Goal: Information Seeking & Learning: Compare options

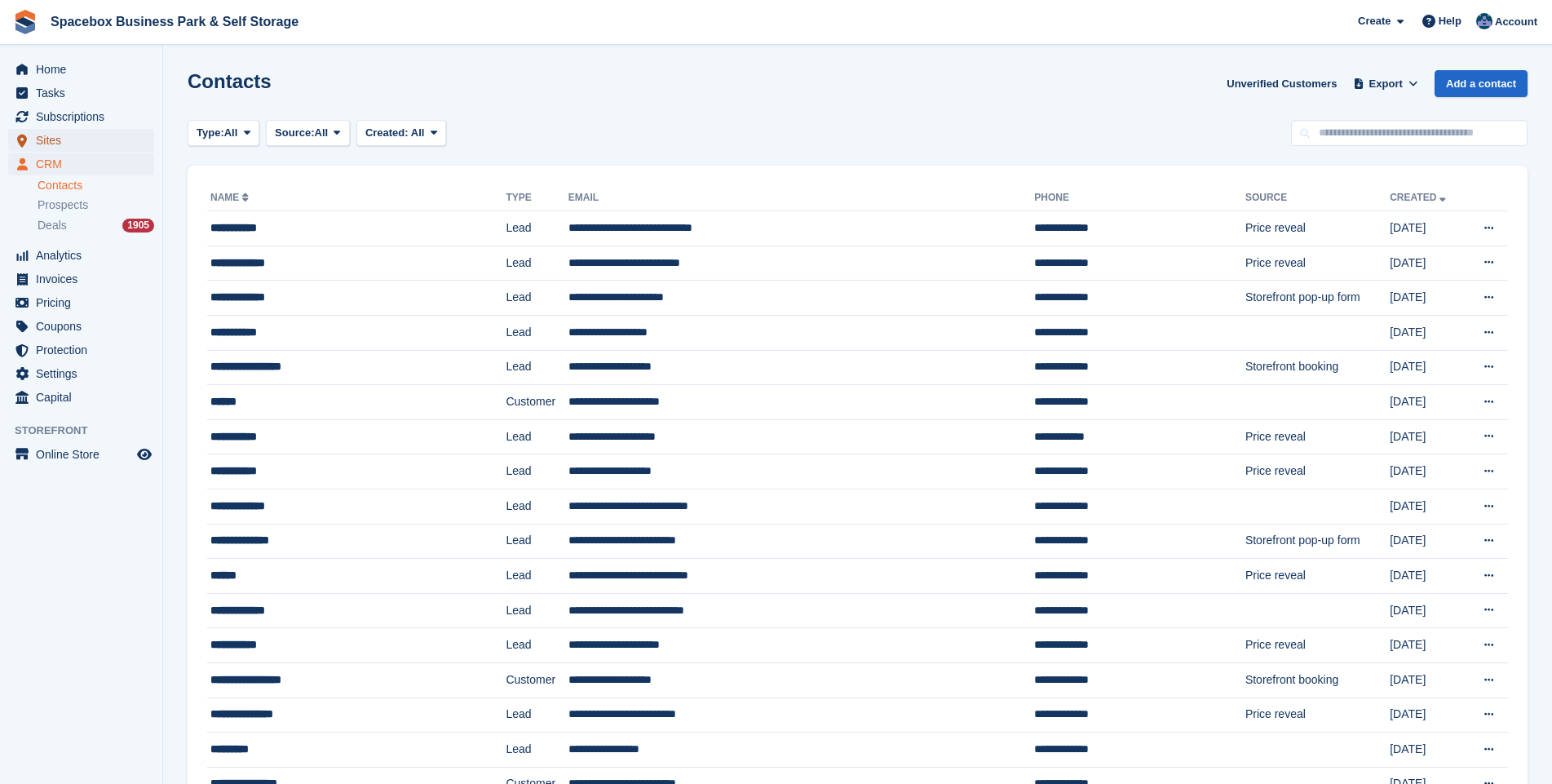
click at [43, 138] on span "Sites" at bounding box center [85, 140] width 98 height 23
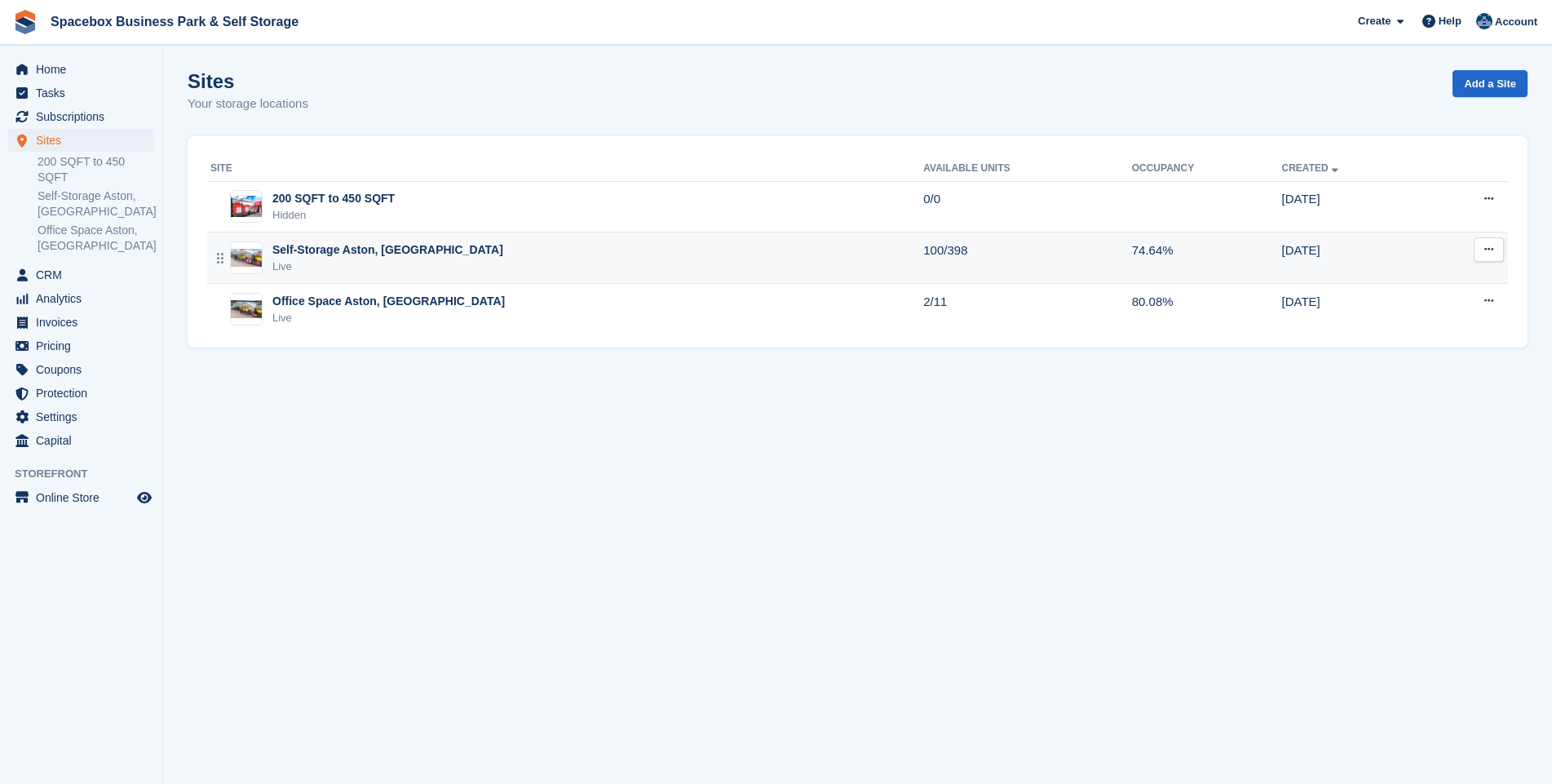
click at [349, 255] on div "Self-Storage Aston, [GEOGRAPHIC_DATA]" at bounding box center [388, 250] width 231 height 17
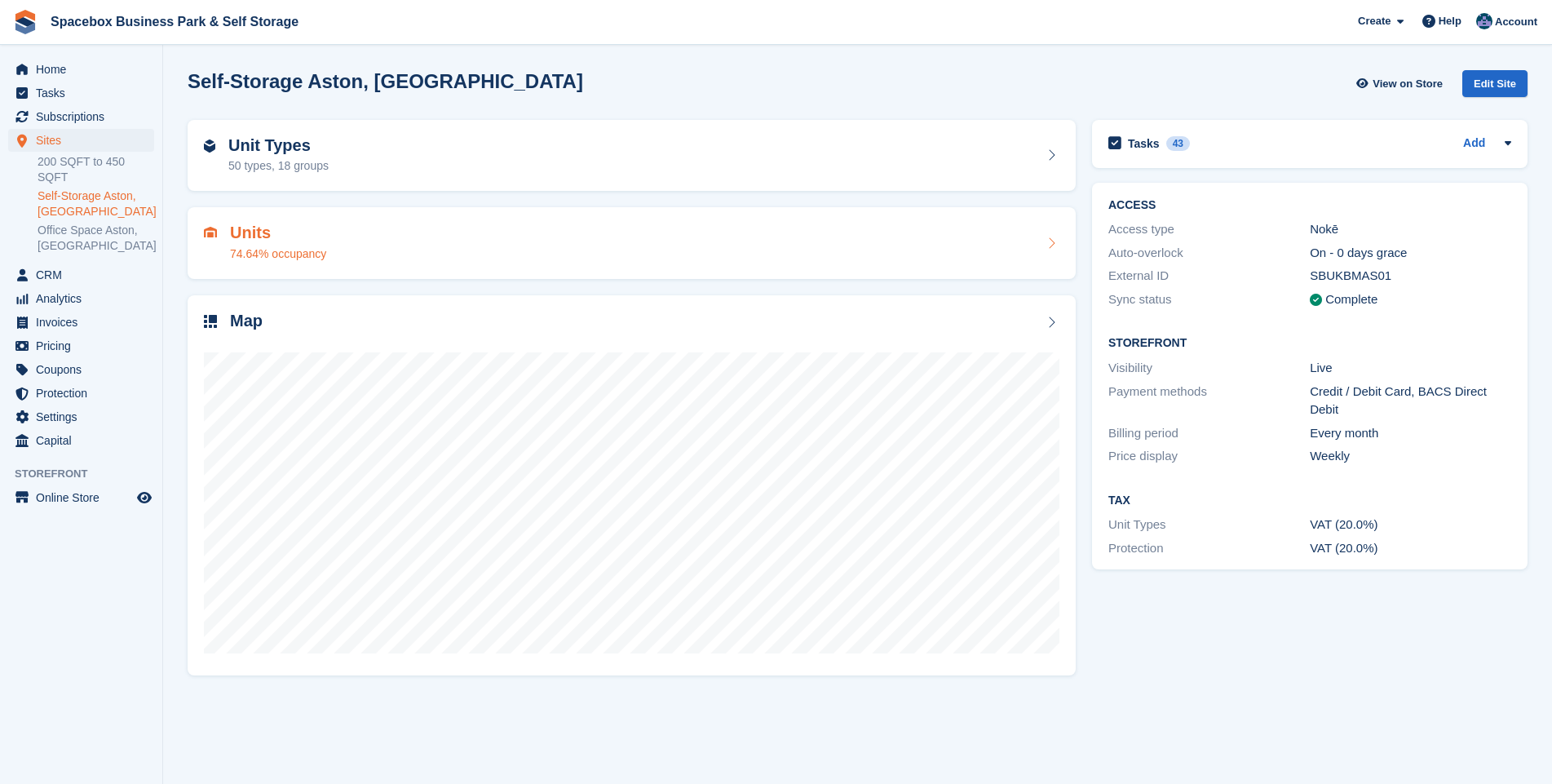
click at [336, 239] on div "Units 74.64% occupancy" at bounding box center [632, 243] width 856 height 39
click at [369, 162] on div "Unit Types 50 types, 18 groups" at bounding box center [632, 156] width 856 height 39
click at [279, 155] on h2 "Unit Types" at bounding box center [278, 146] width 100 height 19
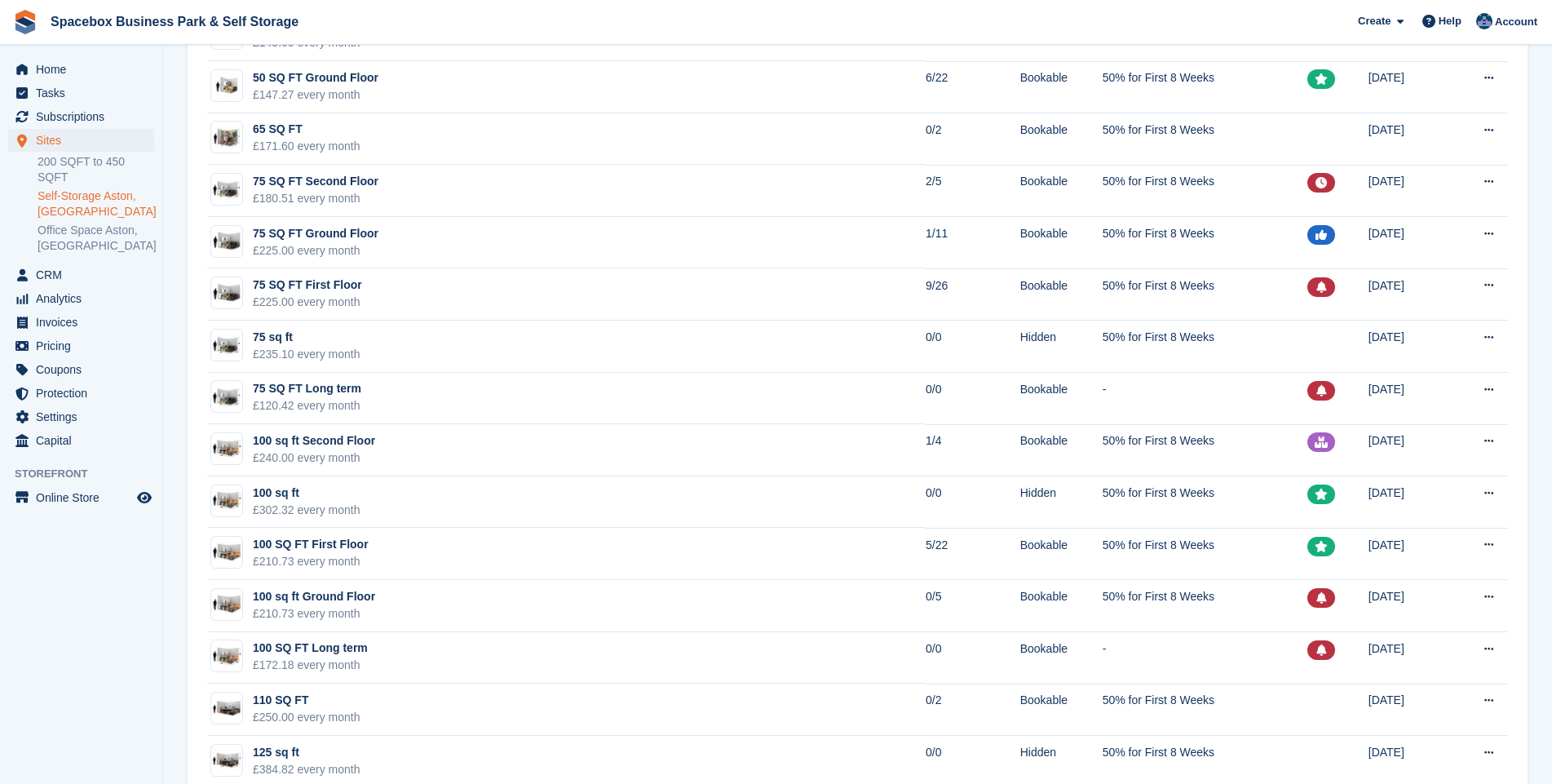
scroll to position [1058, 0]
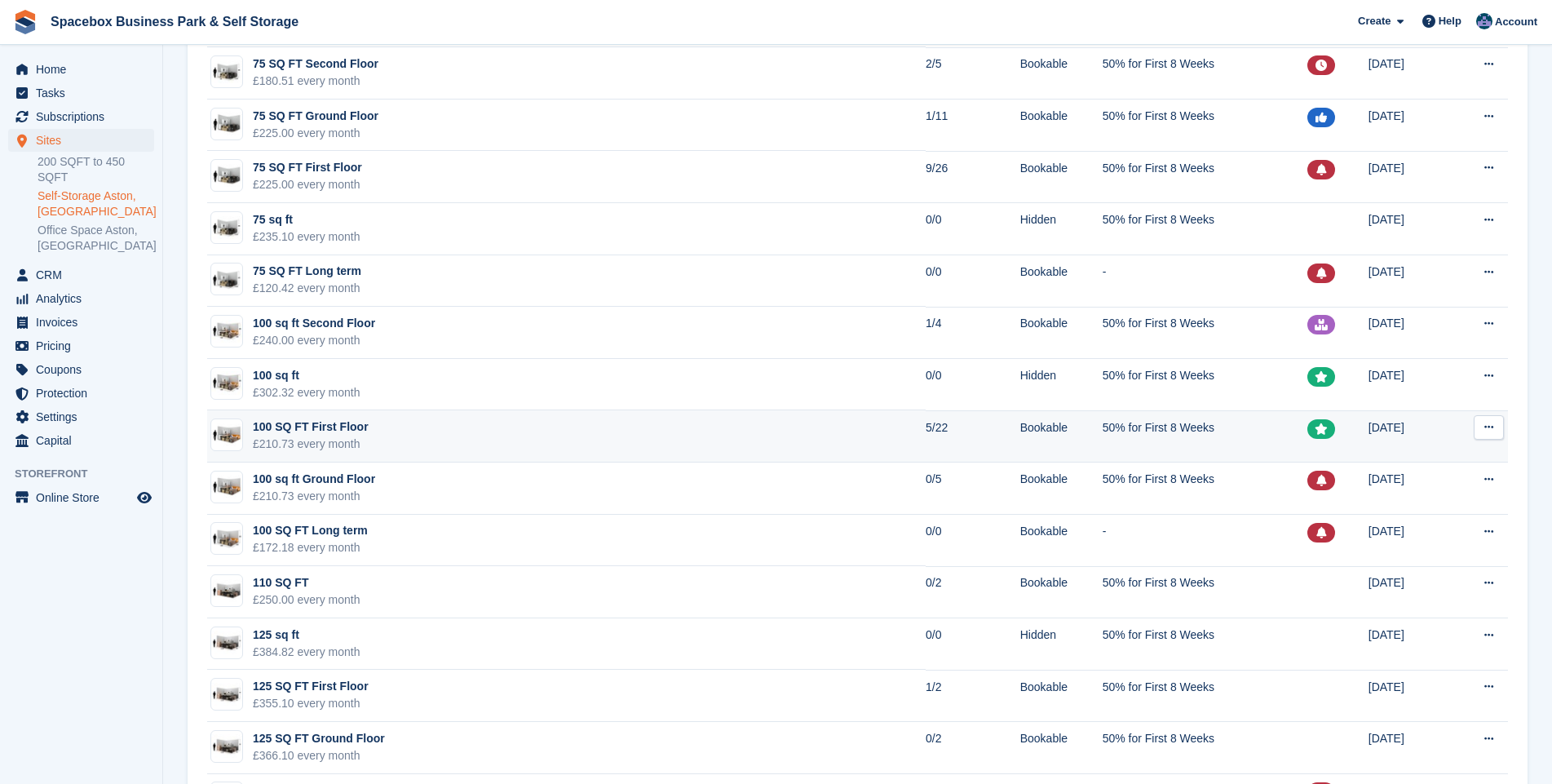
click at [342, 450] on div "£210.73 every month" at bounding box center [310, 444] width 116 height 17
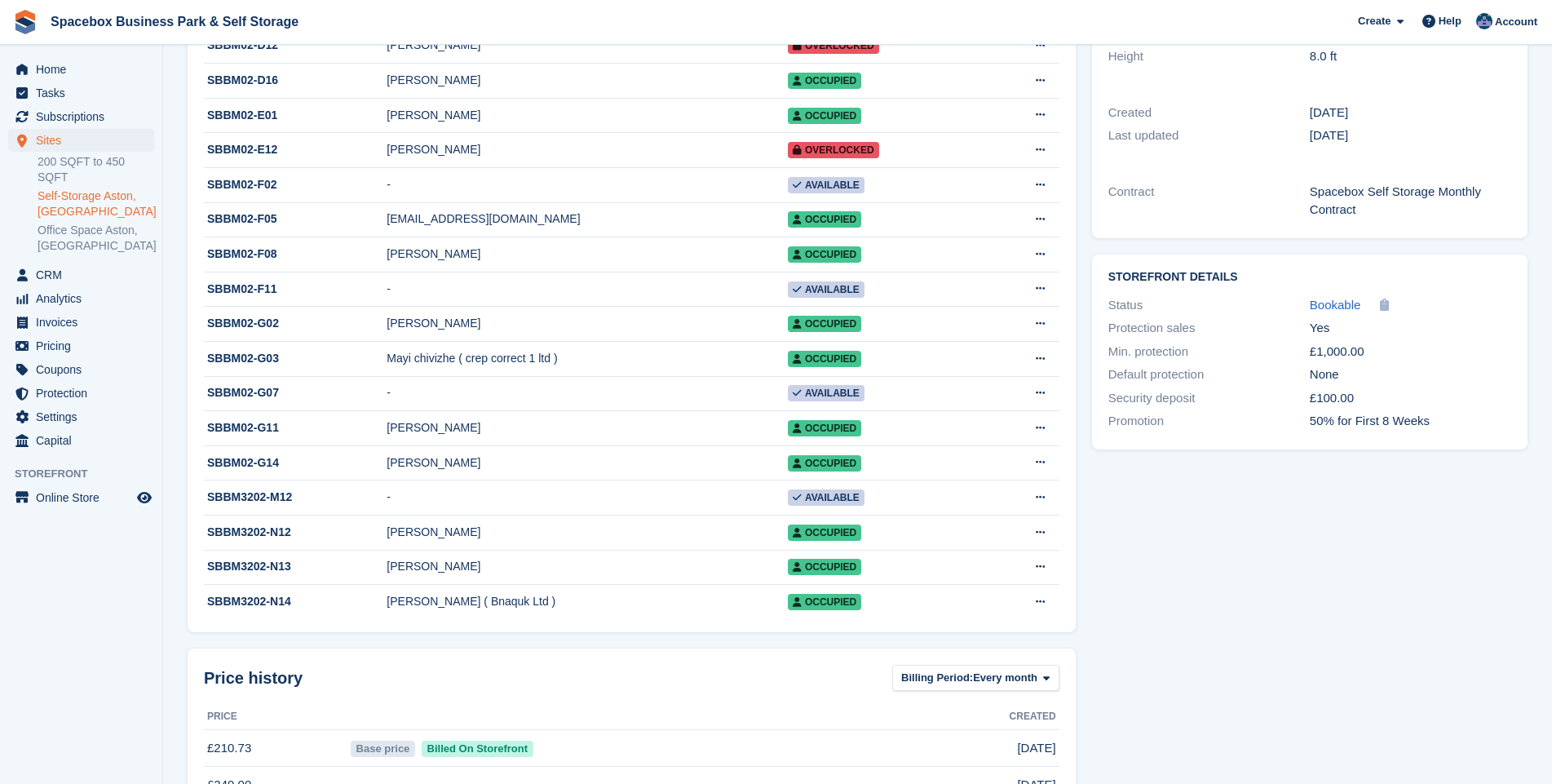
scroll to position [471, 0]
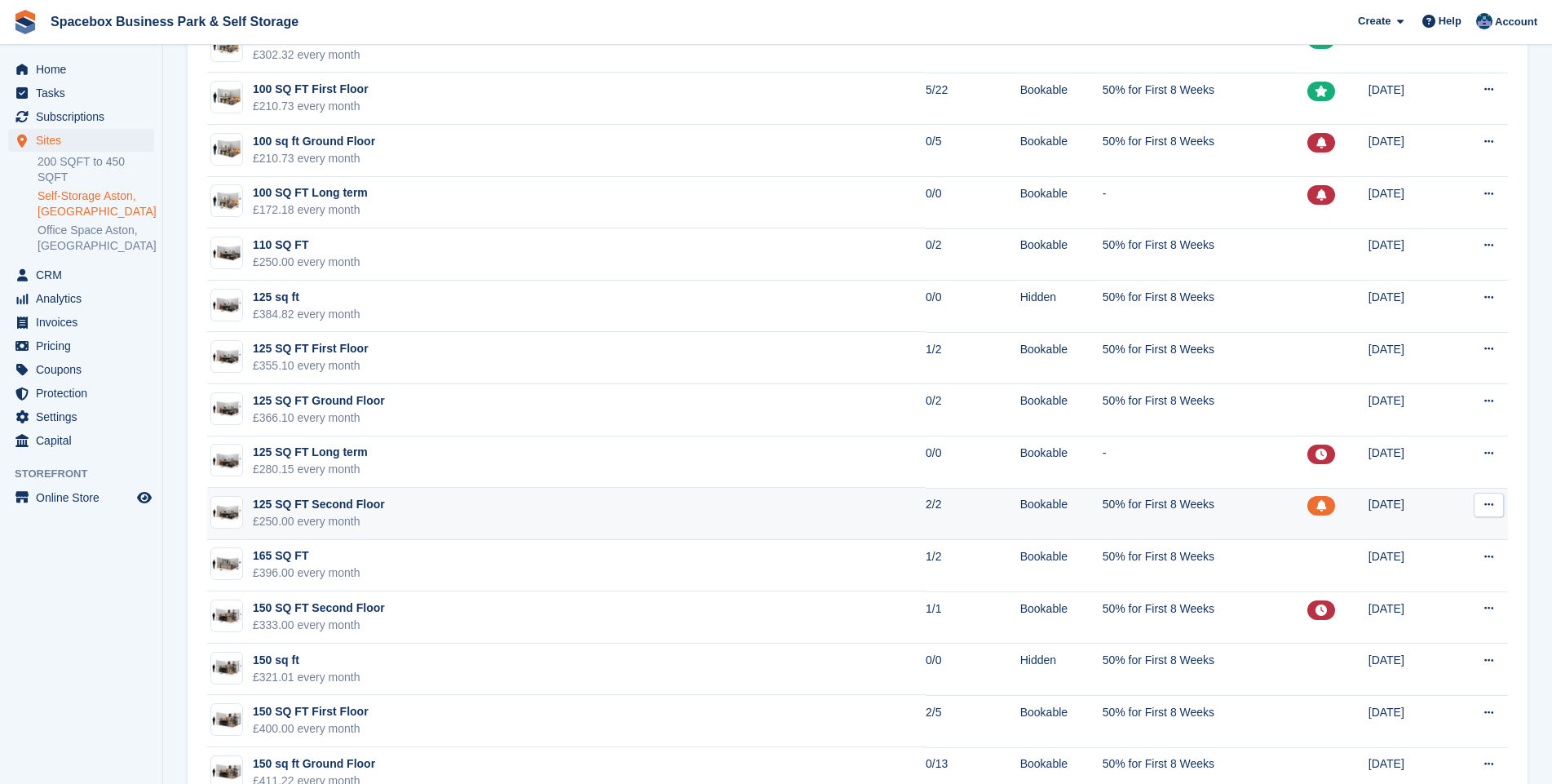
scroll to position [1409, 0]
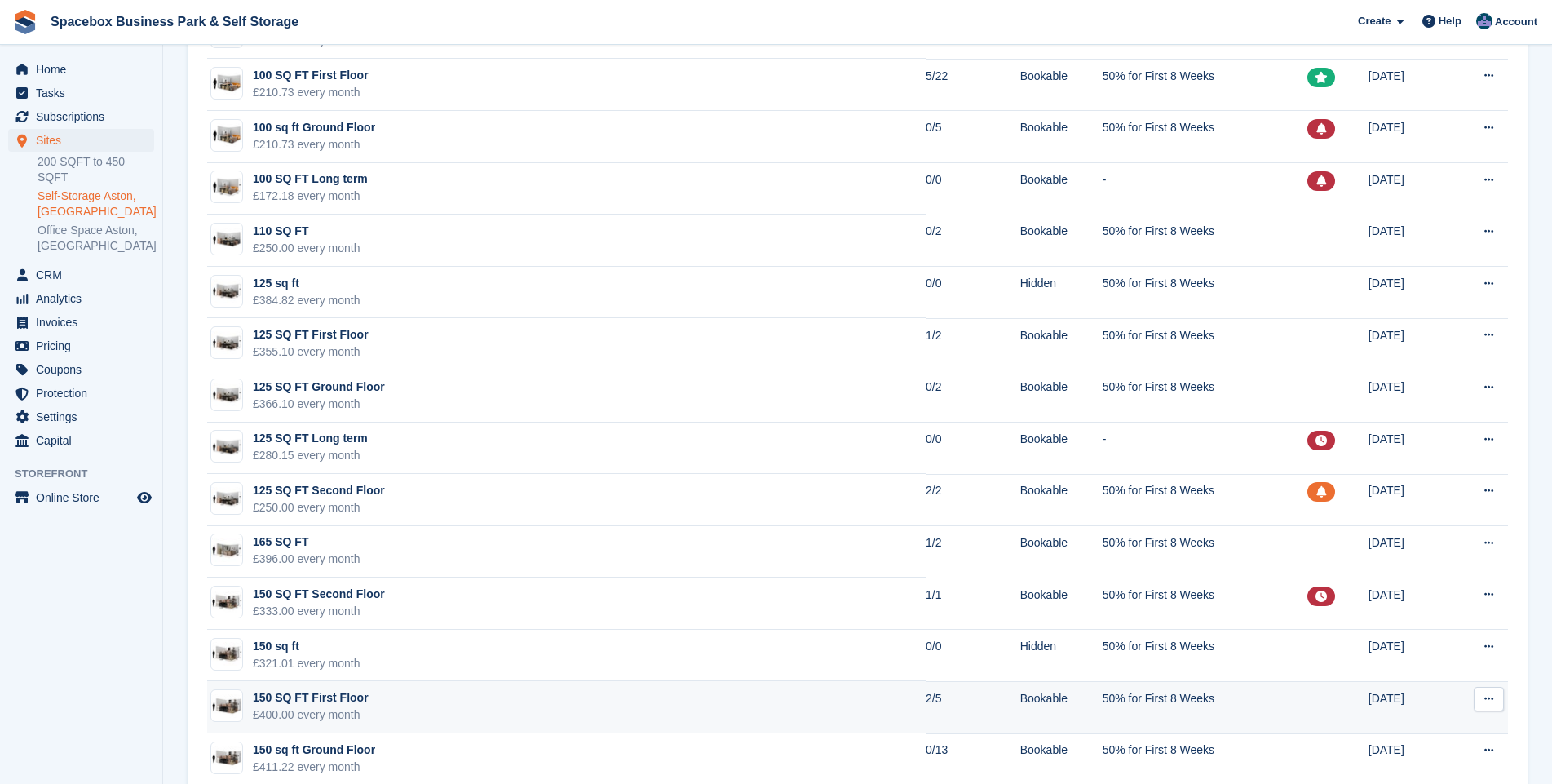
click at [401, 705] on td "150 SQ FT First Floor £400.00 every month" at bounding box center [566, 707] width 718 height 52
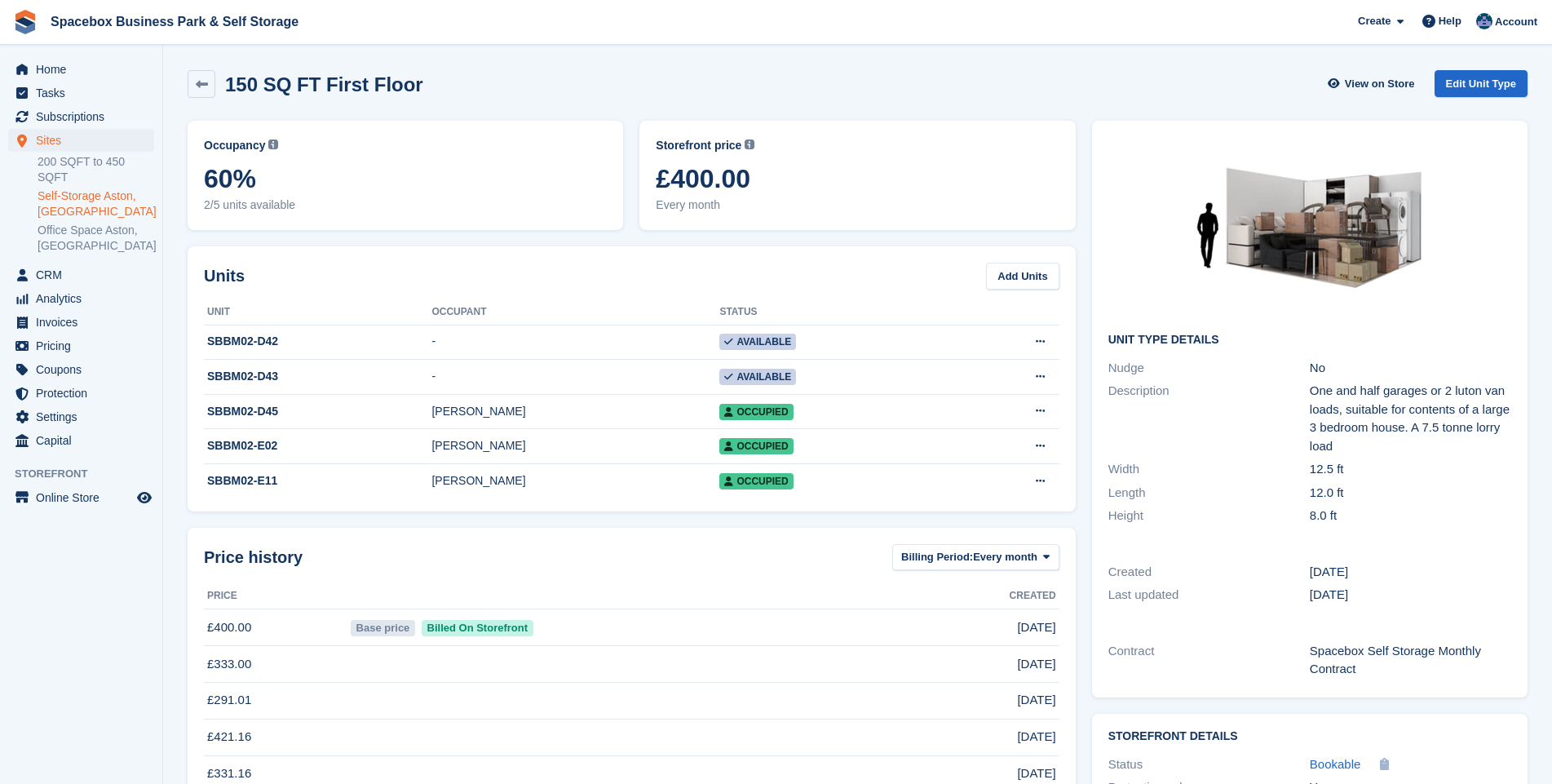
click at [94, 188] on link "Self-Storage Aston, [GEOGRAPHIC_DATA]" at bounding box center [96, 204] width 116 height 31
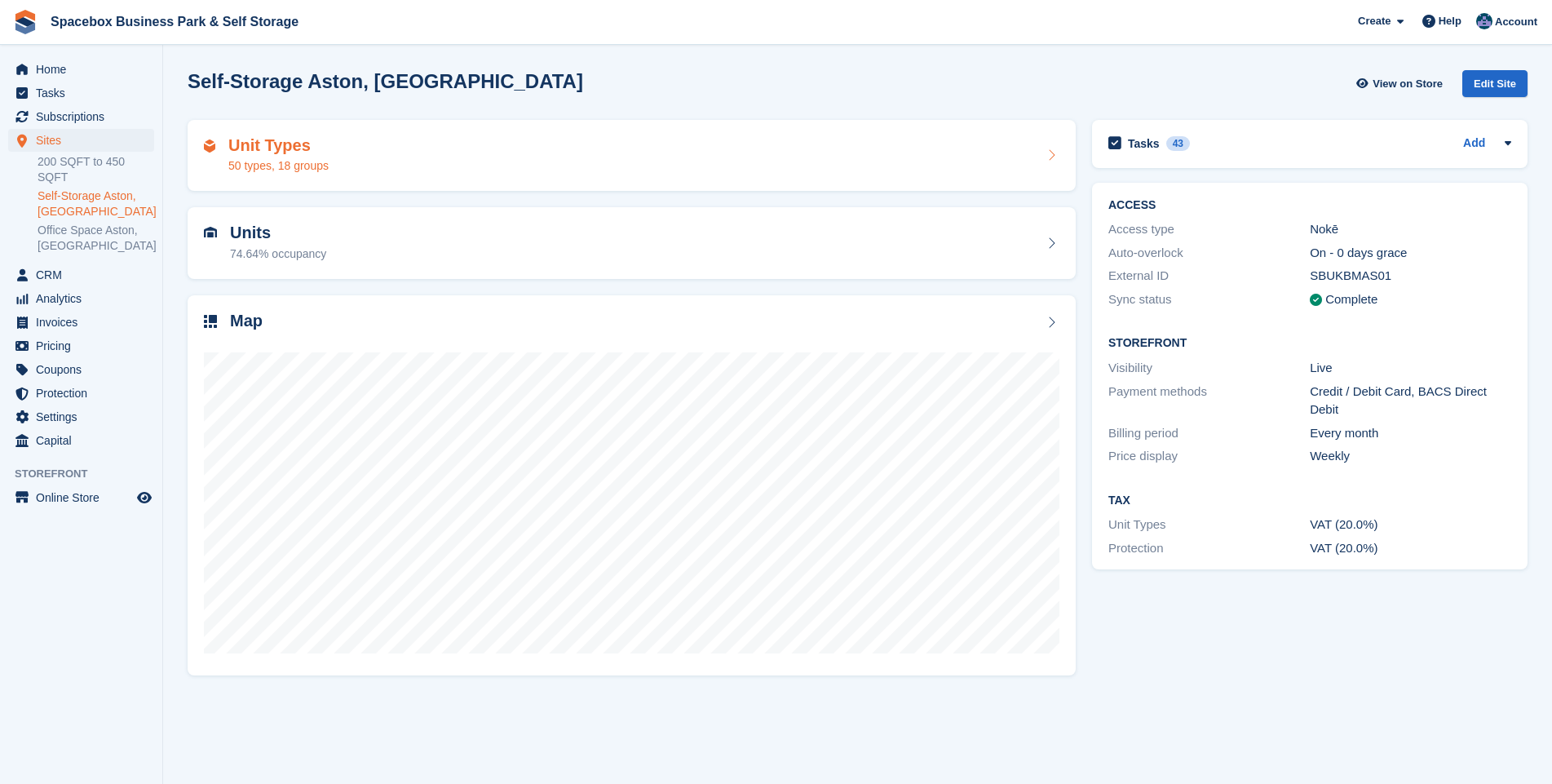
click at [250, 153] on h2 "Unit Types" at bounding box center [278, 146] width 100 height 19
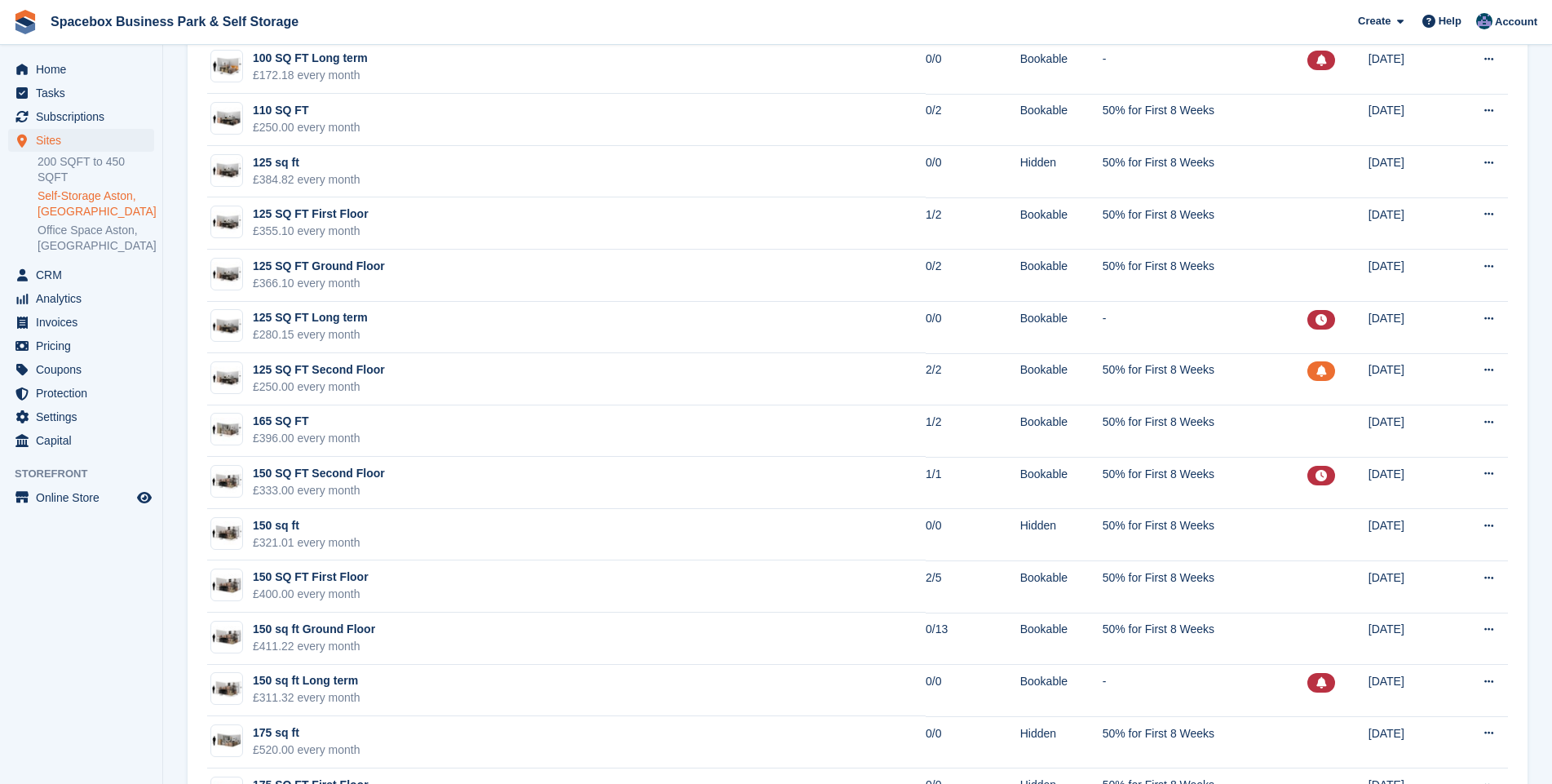
scroll to position [1529, 0]
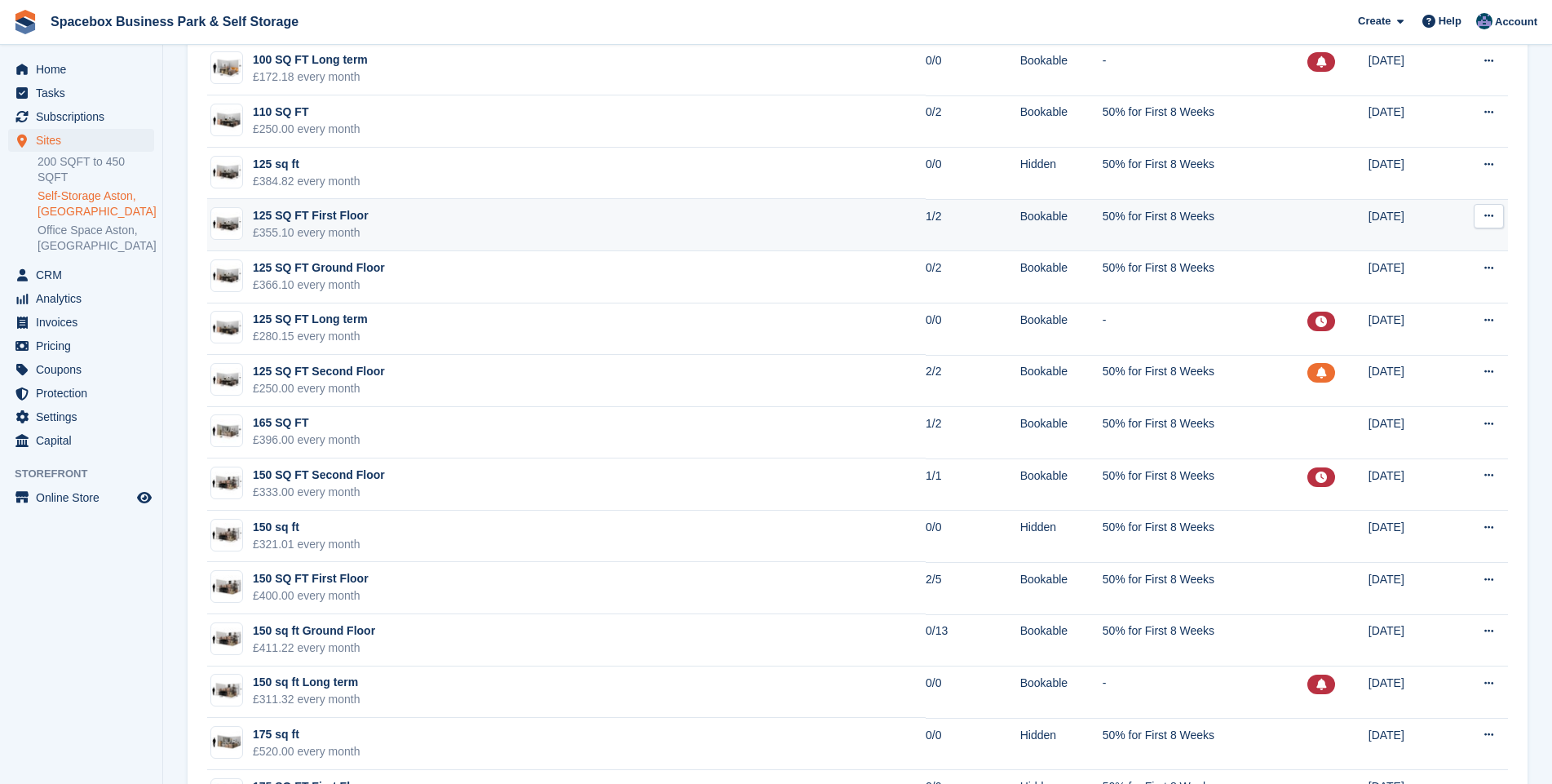
click at [372, 226] on td "125 SQ FT First Floor £355.10 every month" at bounding box center [566, 224] width 718 height 52
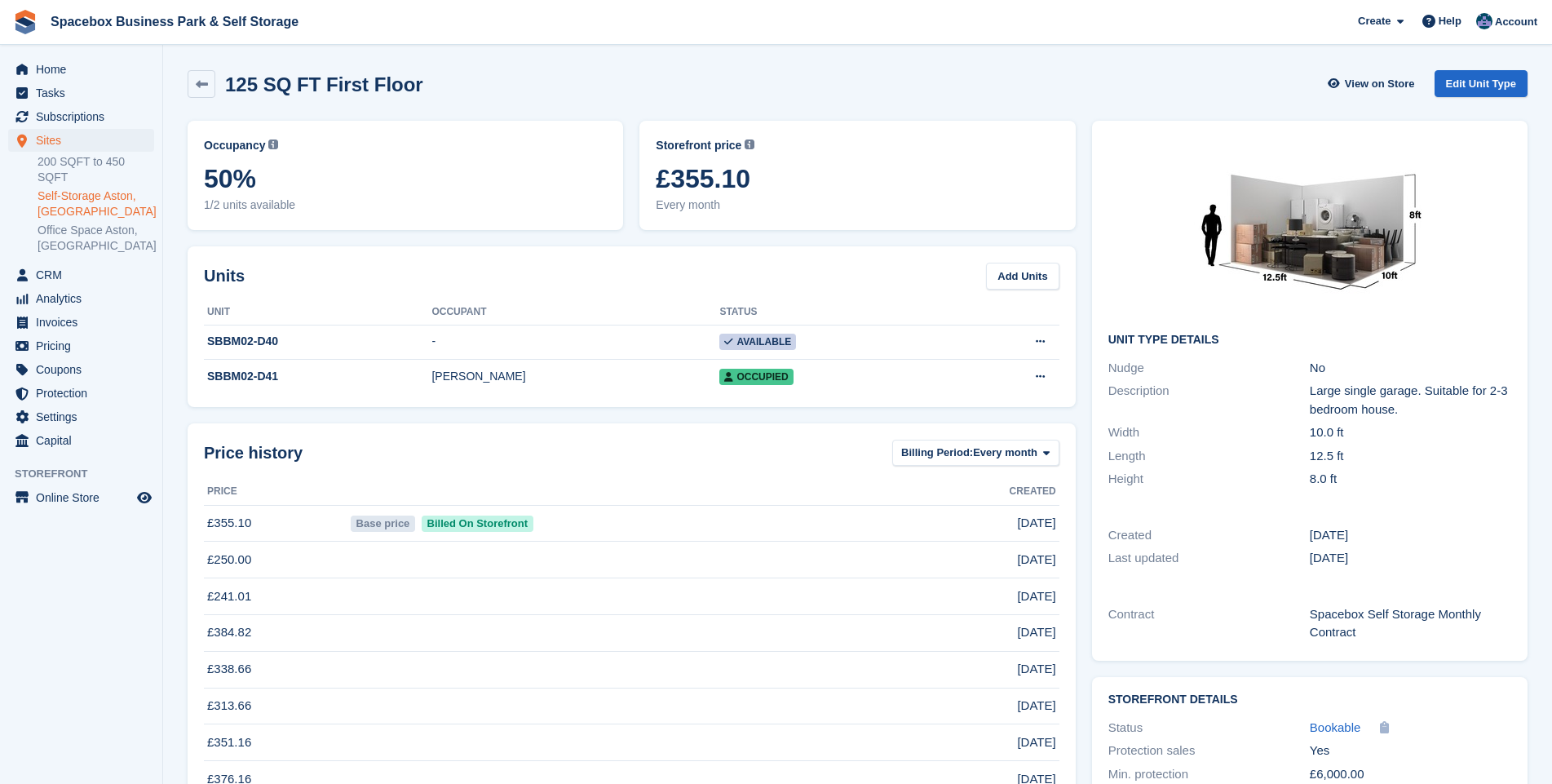
click at [89, 188] on link "Self-Storage Aston, [GEOGRAPHIC_DATA]" at bounding box center [96, 204] width 116 height 31
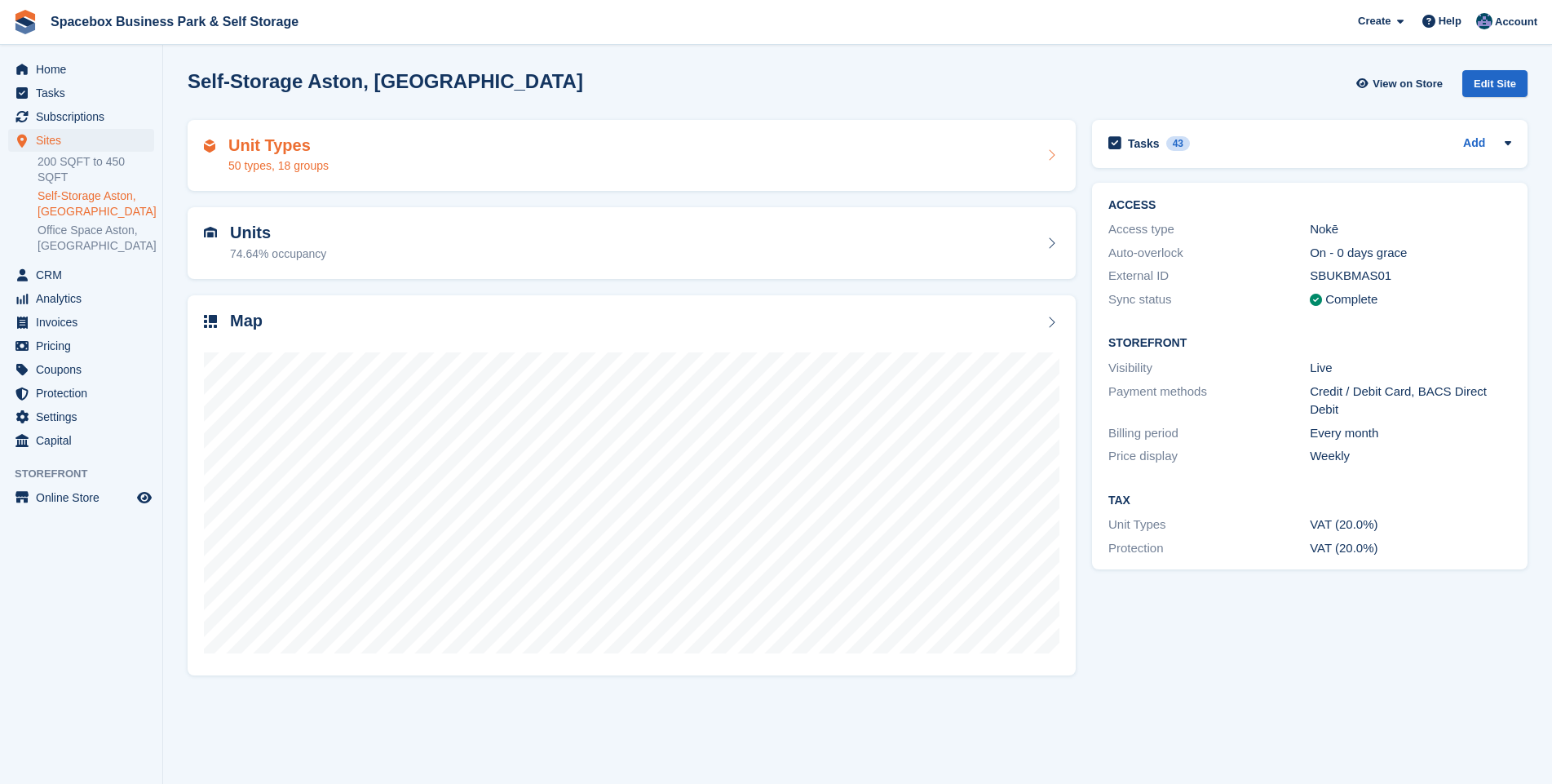
click at [280, 151] on h2 "Unit Types" at bounding box center [278, 146] width 100 height 19
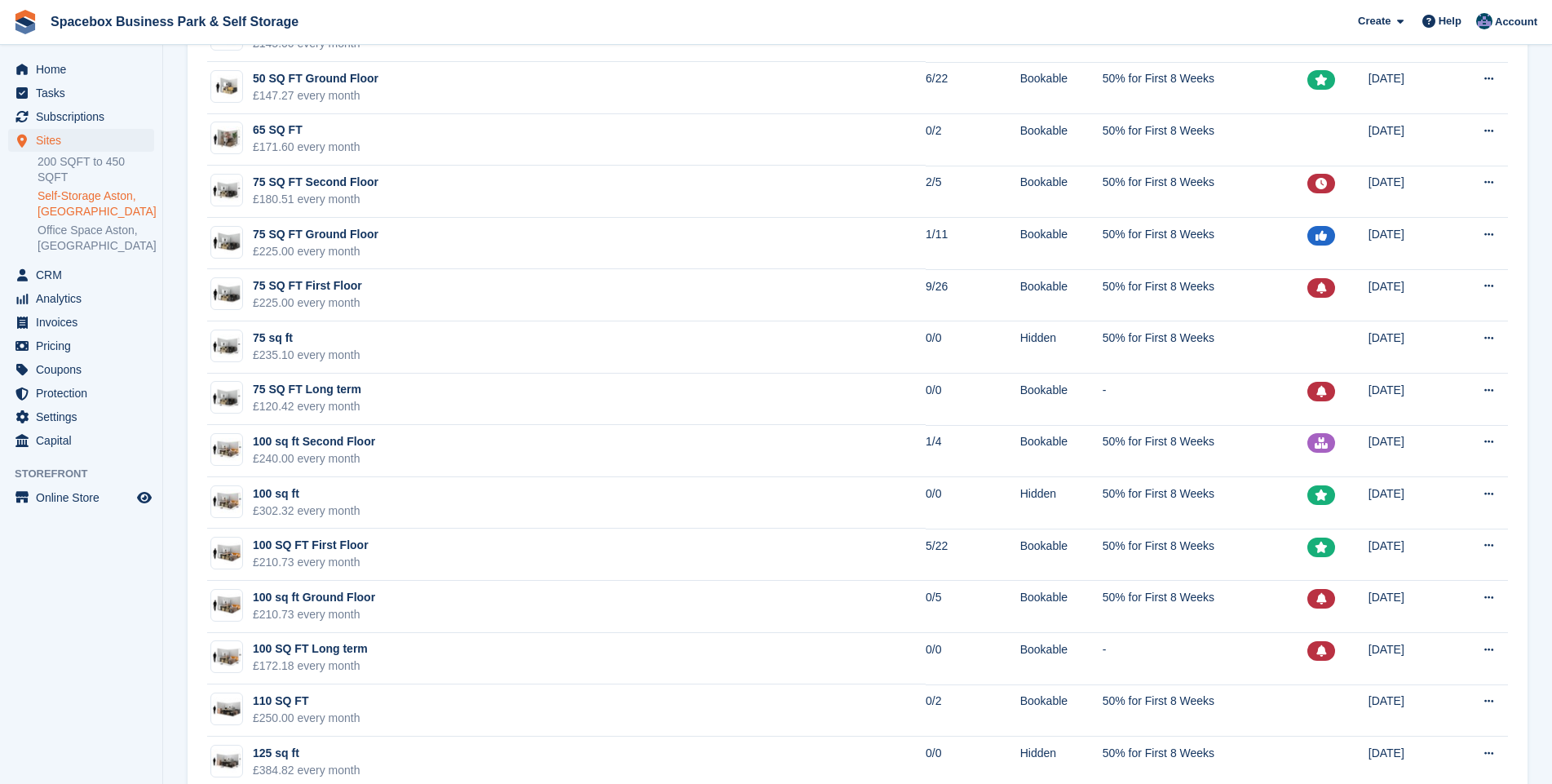
scroll to position [941, 0]
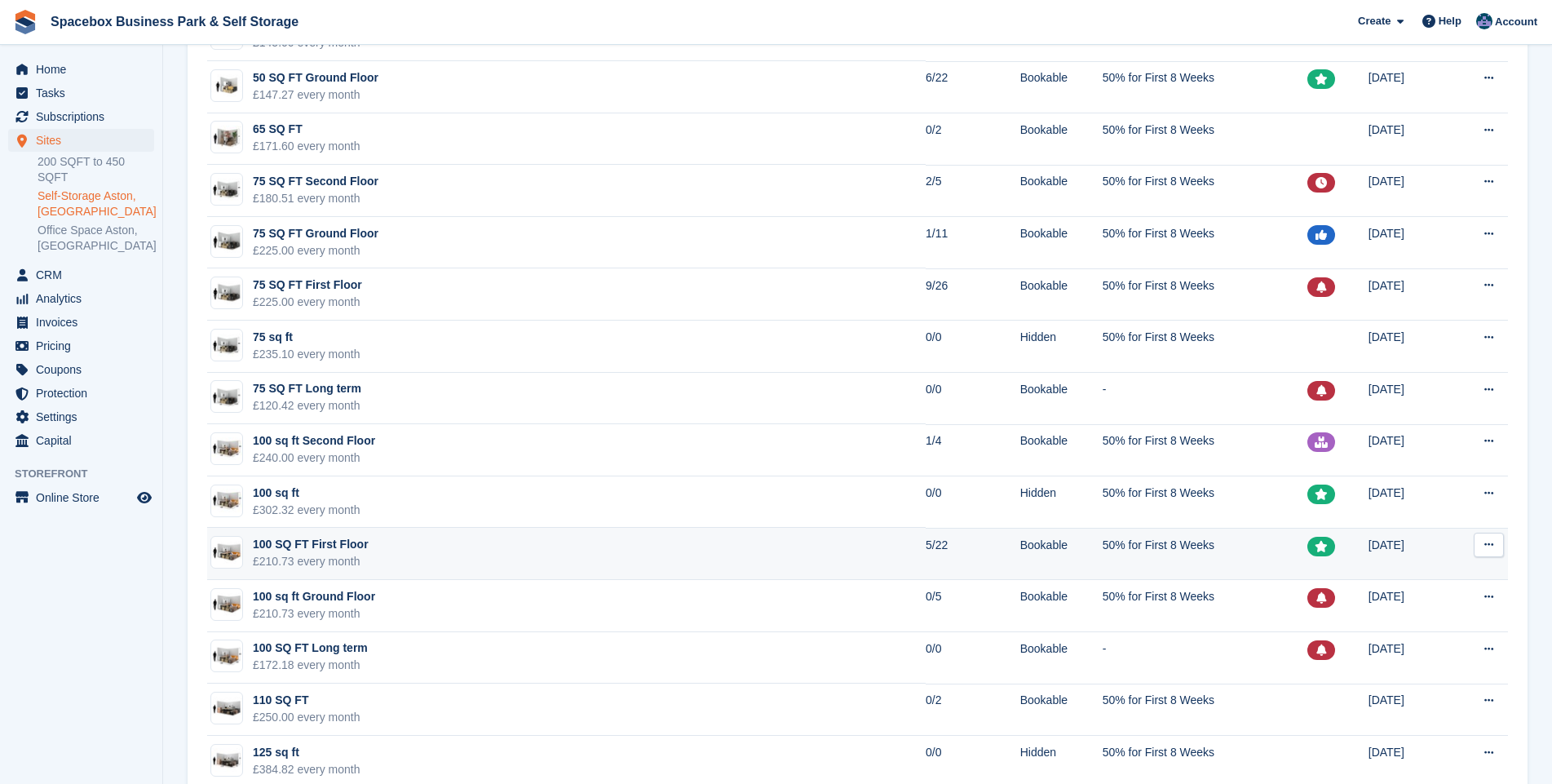
click at [541, 549] on td "100 SQ FT First Floor £210.73 every month" at bounding box center [566, 553] width 718 height 52
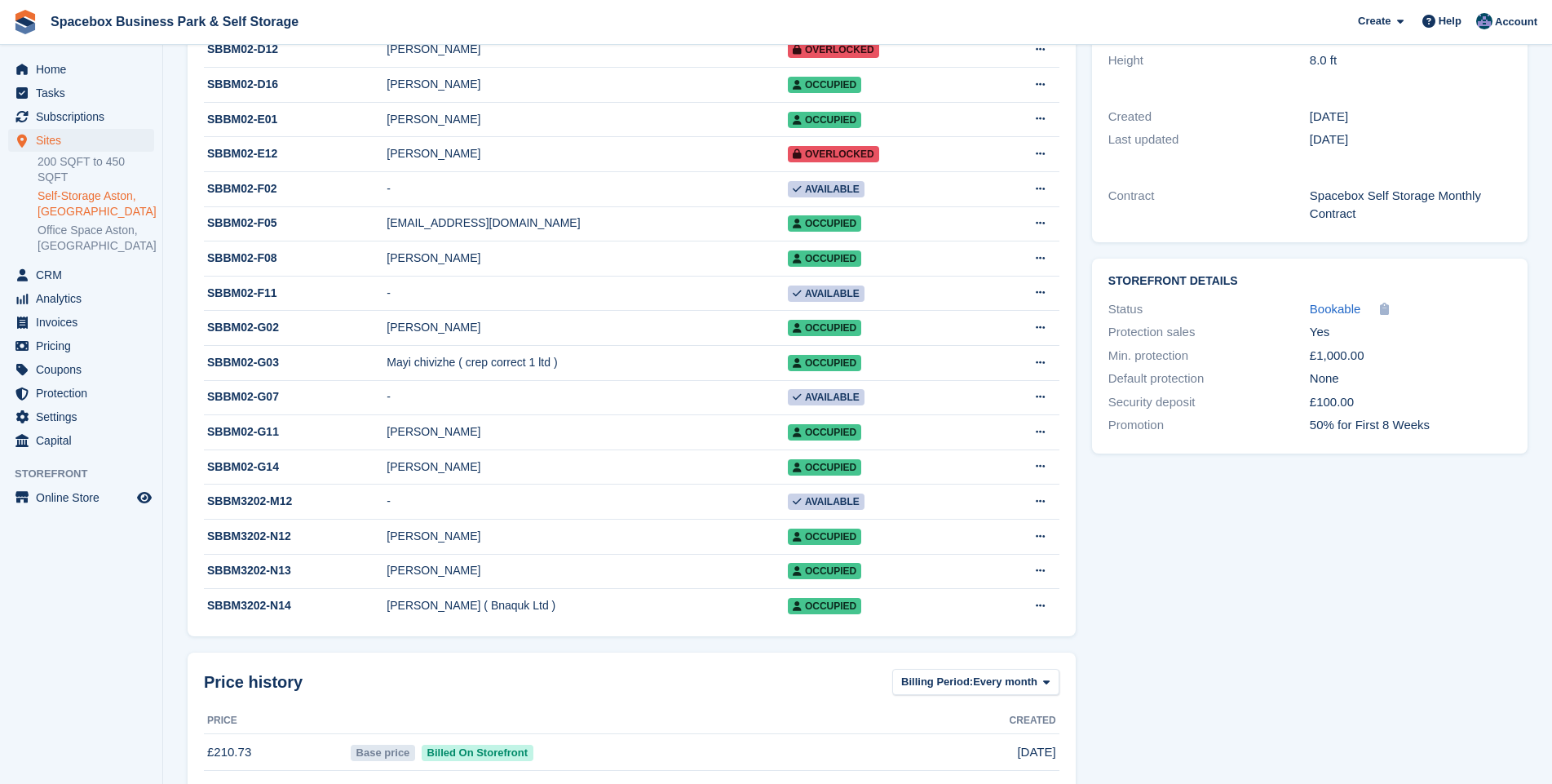
scroll to position [471, 0]
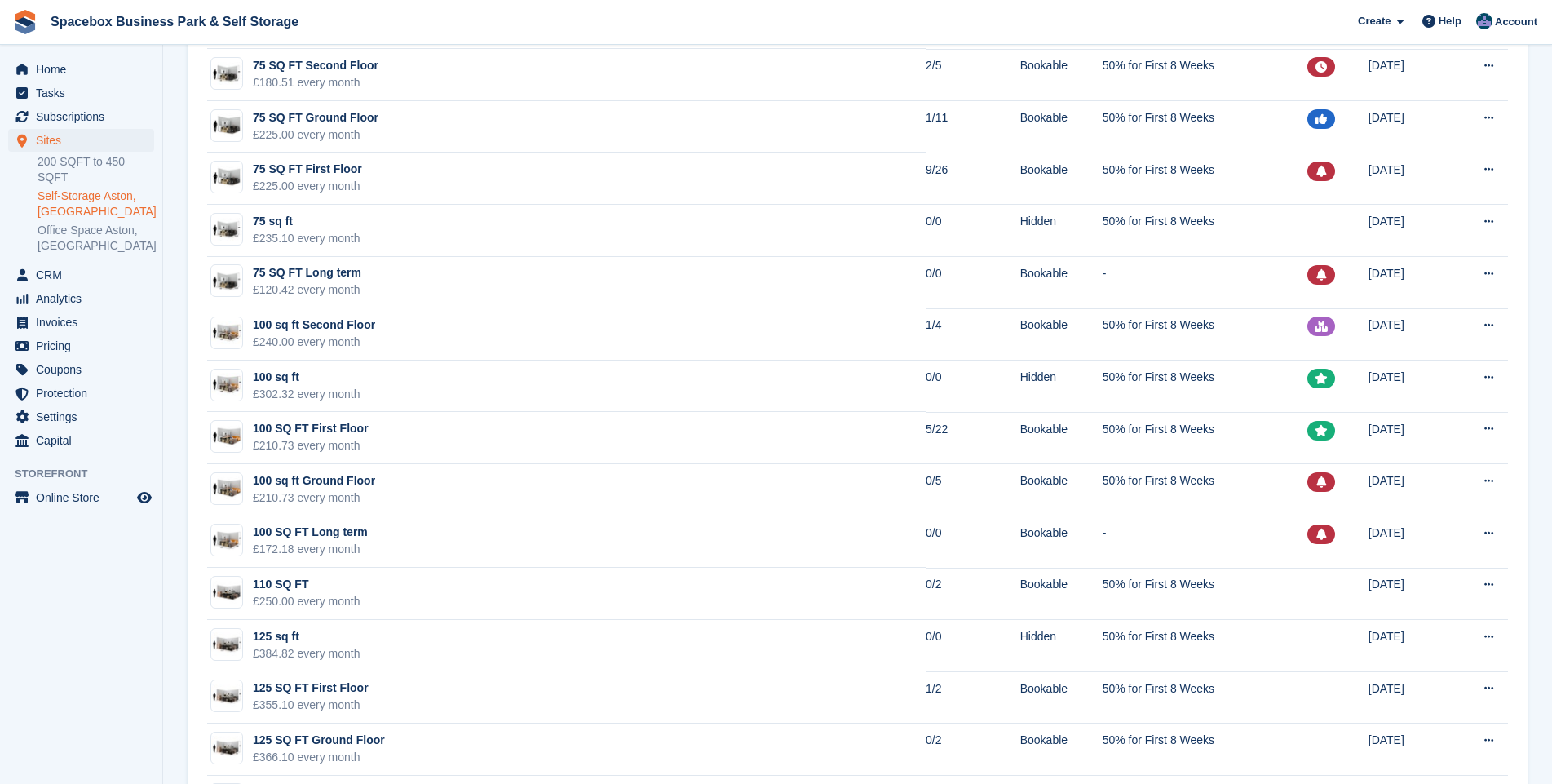
scroll to position [1070, 0]
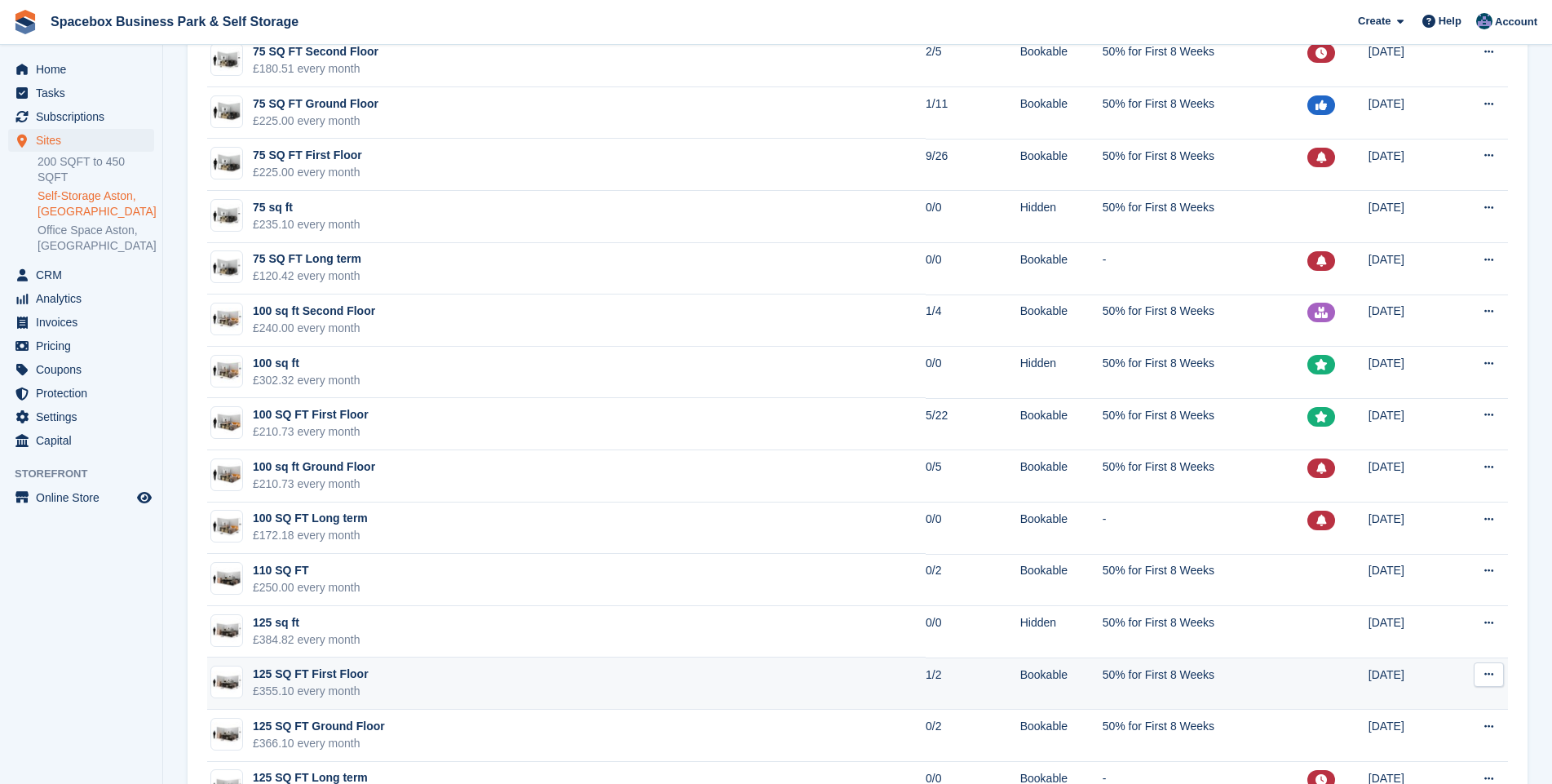
click at [479, 679] on td "125 SQ FT First Floor £355.10 every month" at bounding box center [566, 683] width 718 height 52
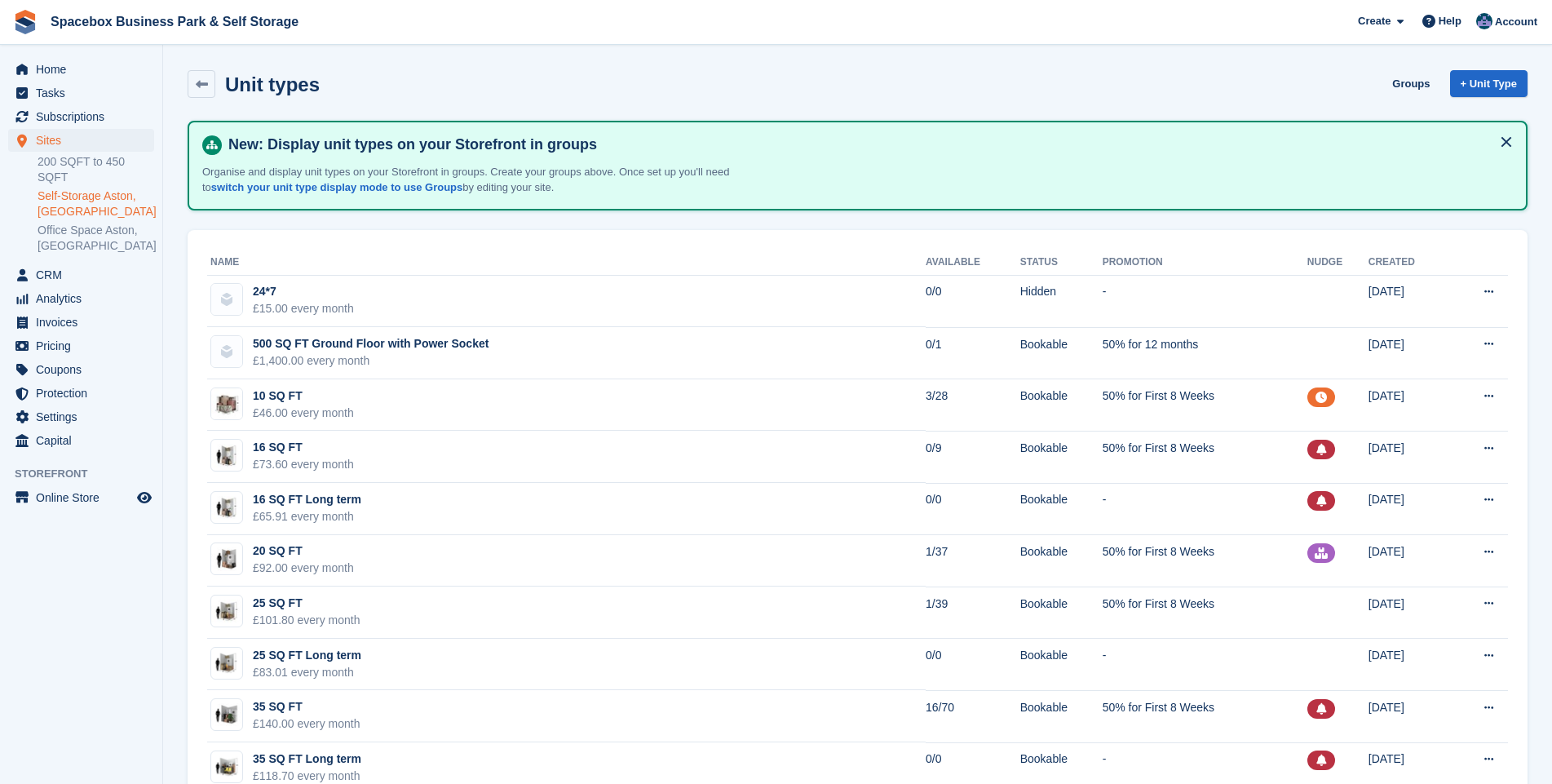
scroll to position [1070, 0]
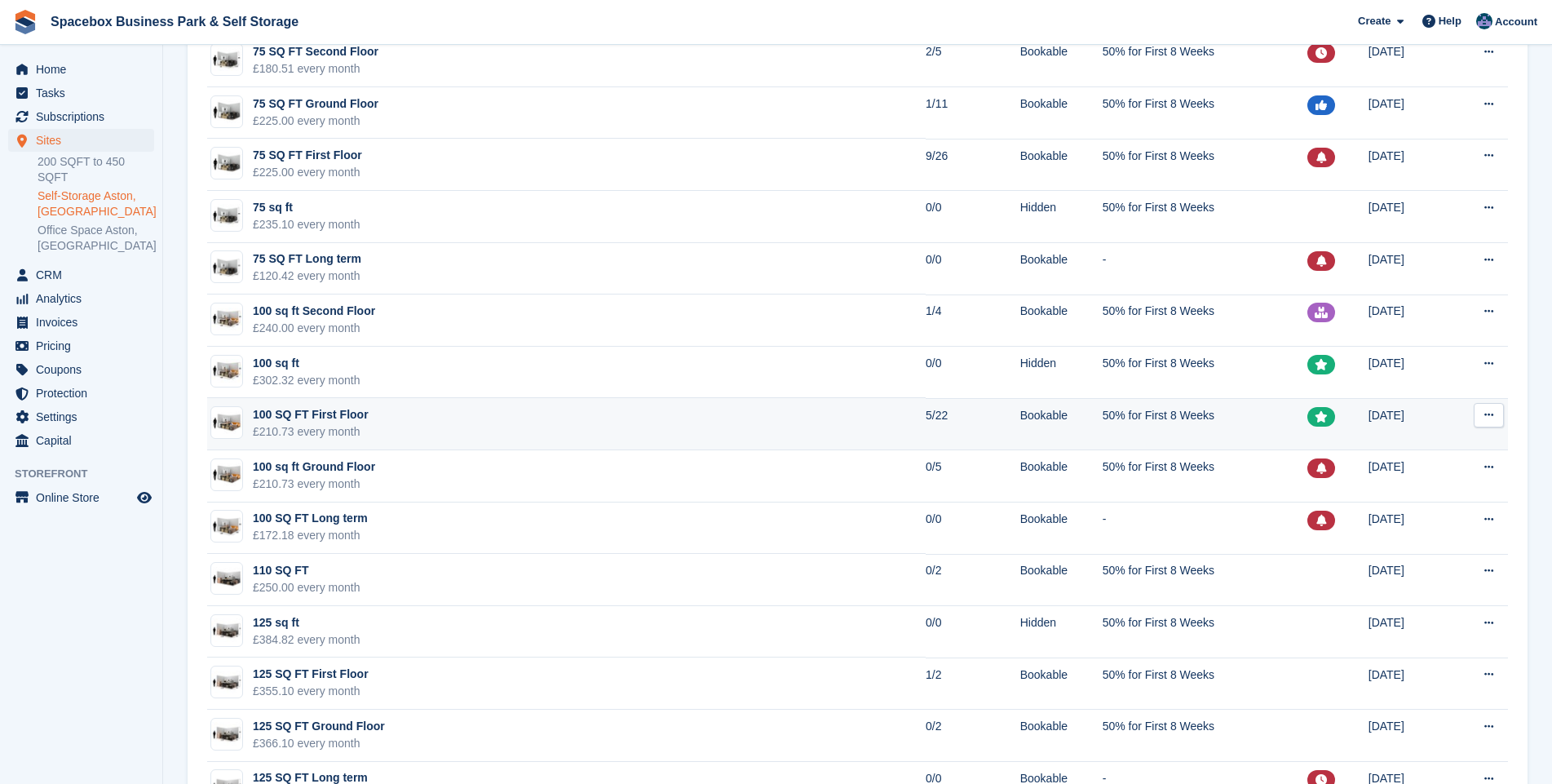
click at [317, 412] on div "100 SQ FT First Floor" at bounding box center [310, 415] width 116 height 17
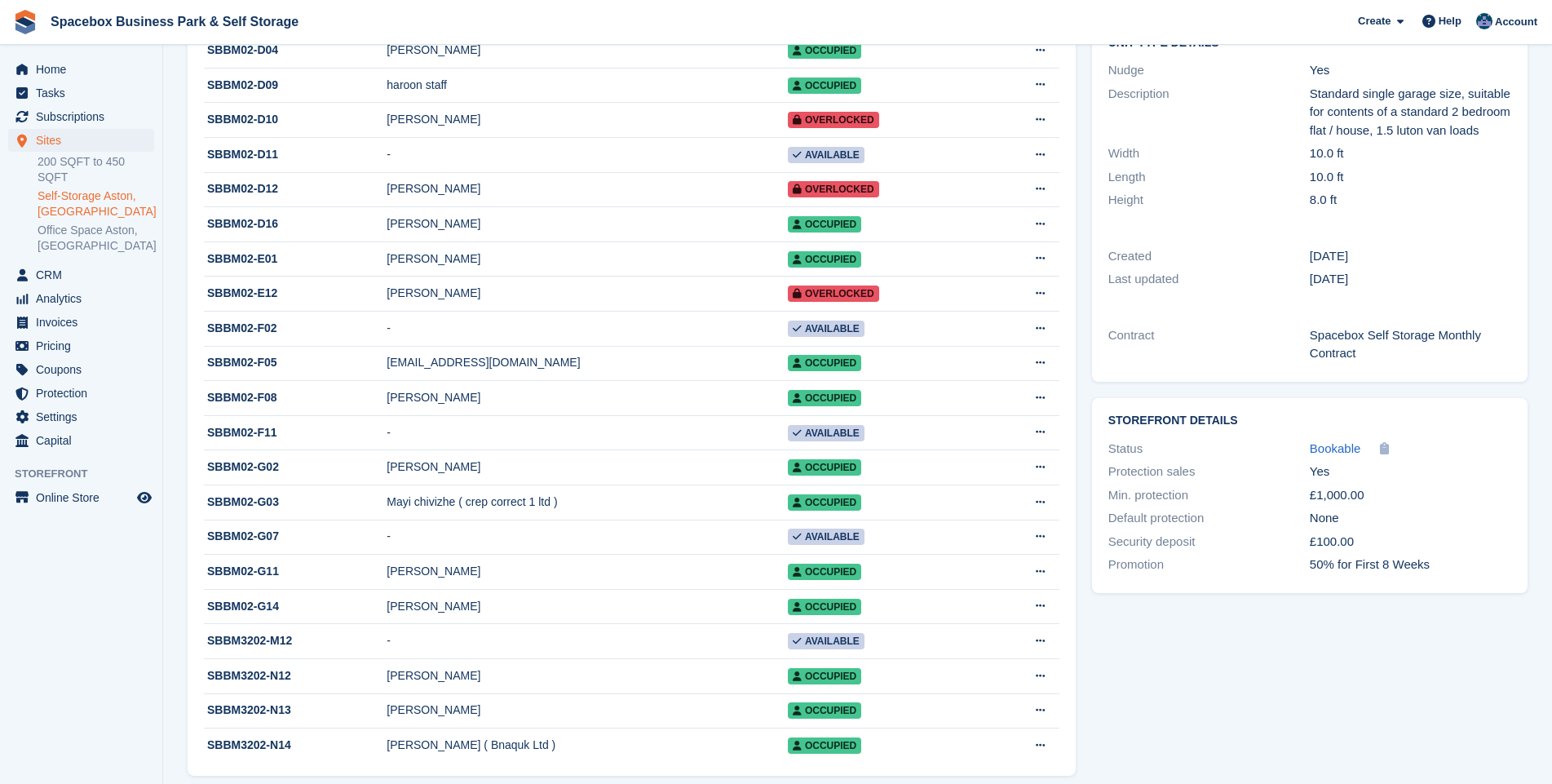
scroll to position [353, 0]
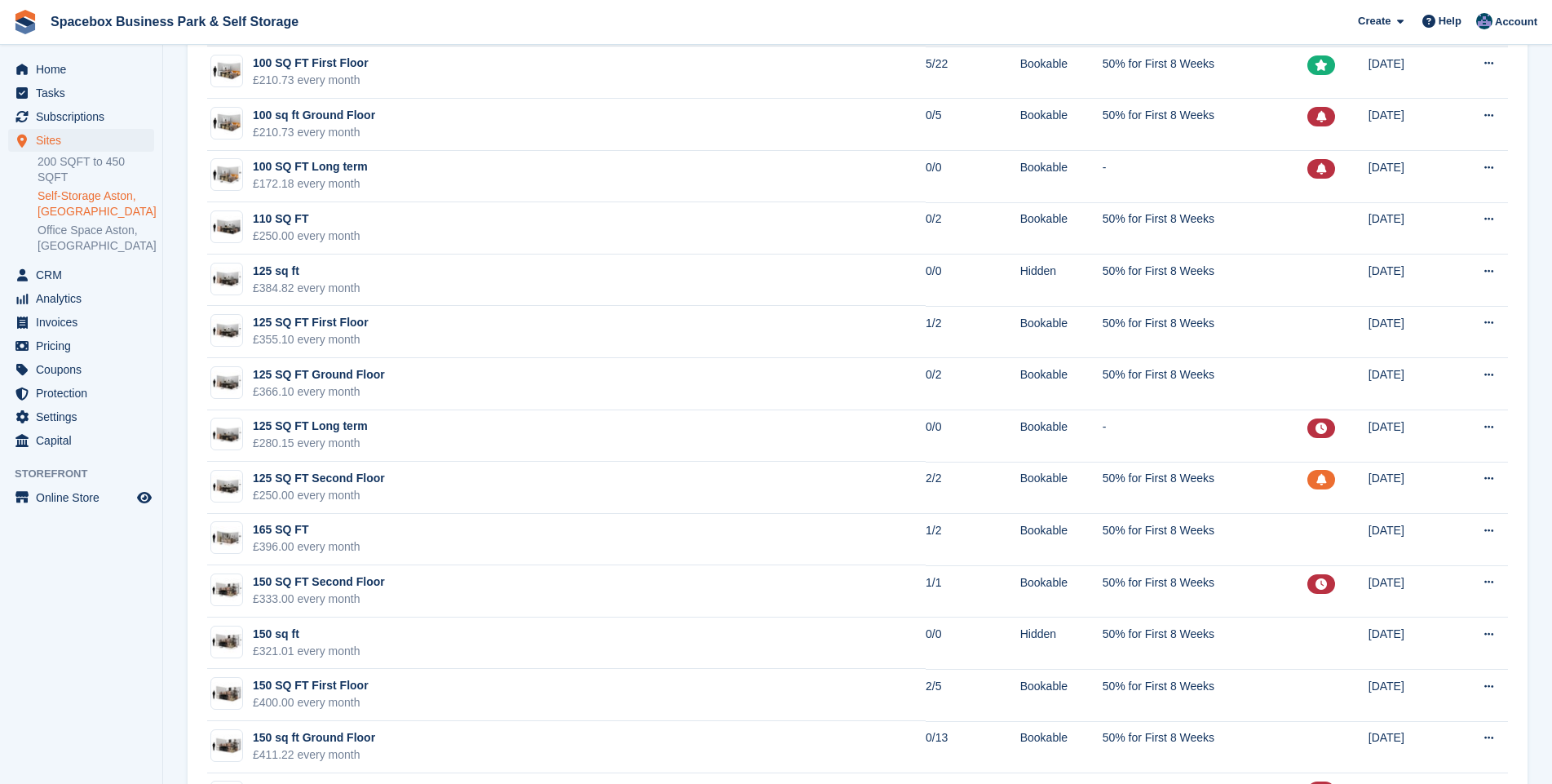
scroll to position [1434, 0]
